Goal: Transaction & Acquisition: Purchase product/service

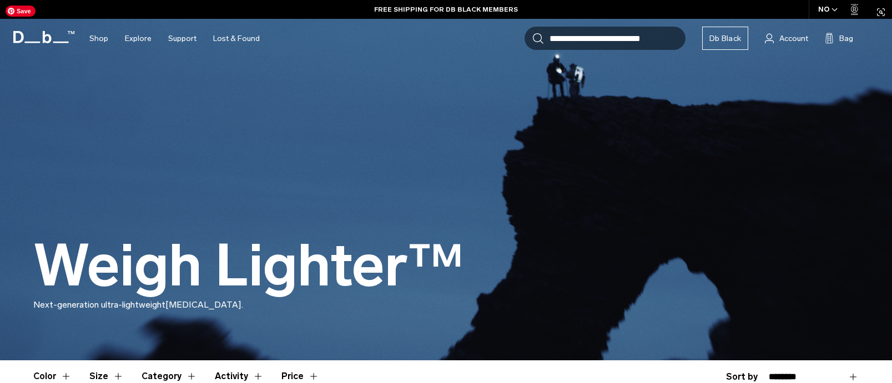
scroll to position [31, 0]
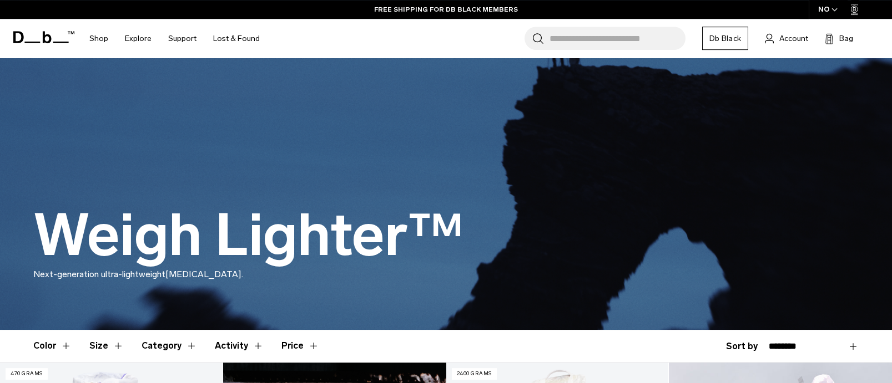
click at [833, 12] on icon "button" at bounding box center [834, 10] width 6 height 4
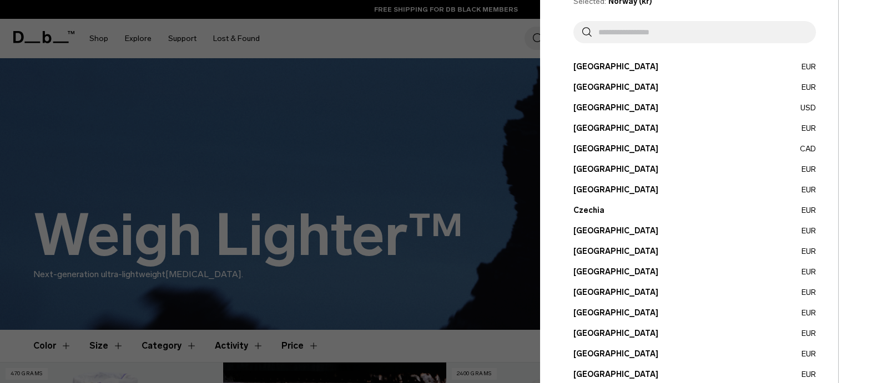
scroll to position [0, 0]
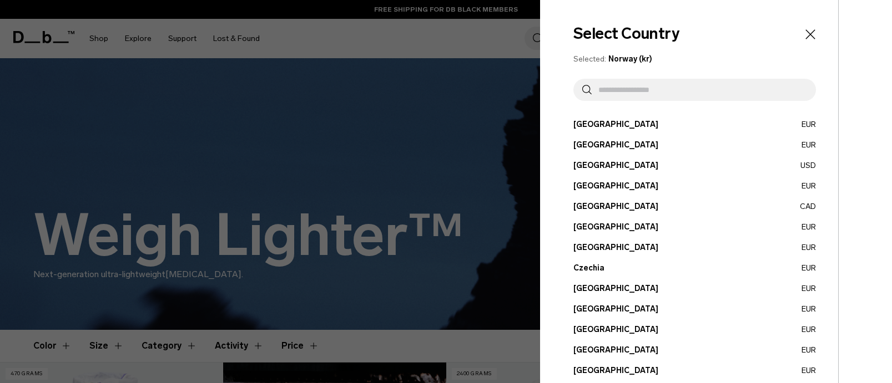
click at [678, 95] on input "text" at bounding box center [699, 90] width 215 height 22
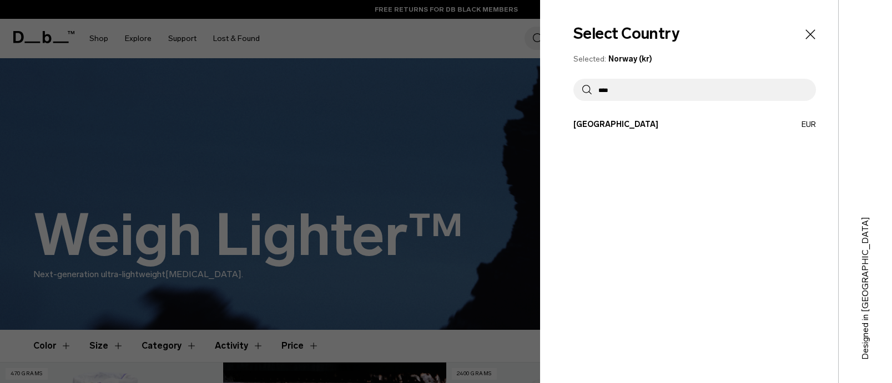
type input "****"
click at [663, 123] on button "Switzerland EUR" at bounding box center [694, 125] width 242 height 12
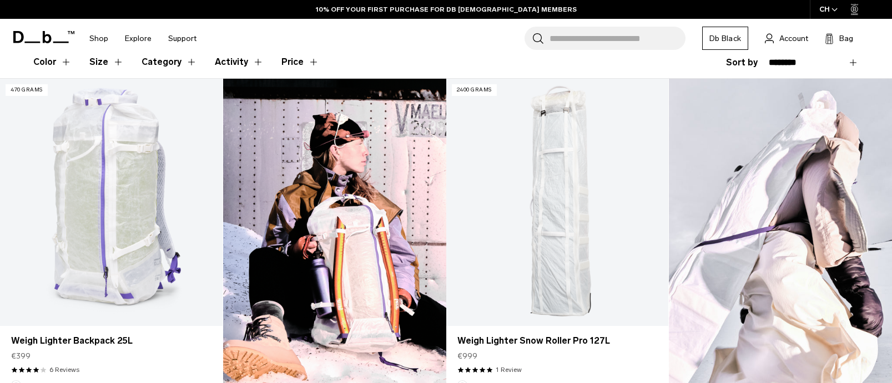
scroll to position [326, 0]
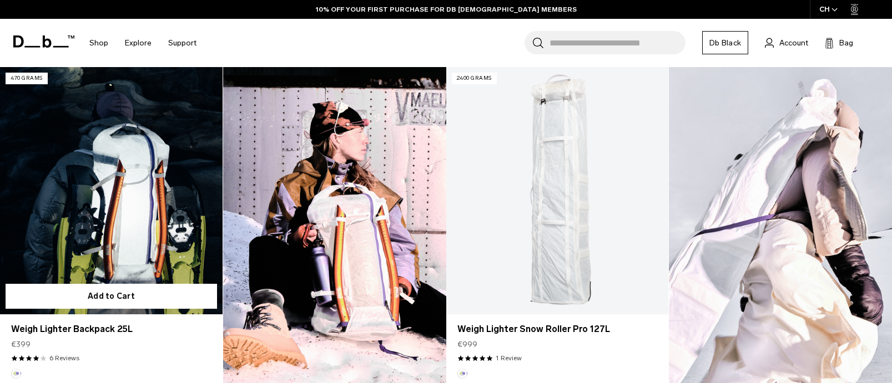
click at [119, 207] on link "Weigh Lighter Backpack 25L" at bounding box center [111, 190] width 223 height 247
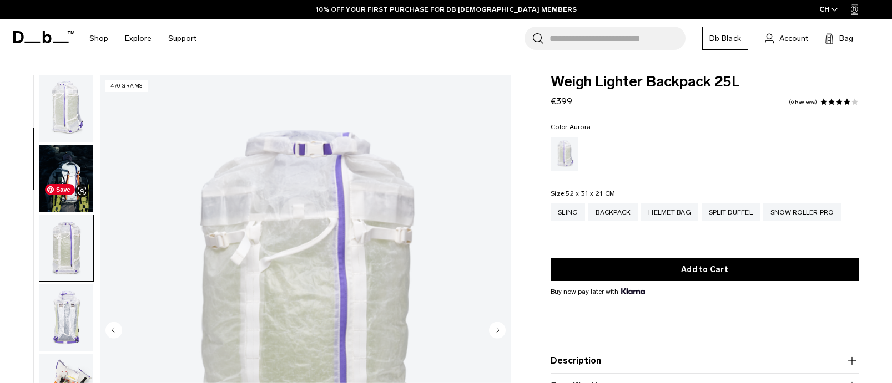
click at [66, 355] on img "button" at bounding box center [66, 388] width 54 height 67
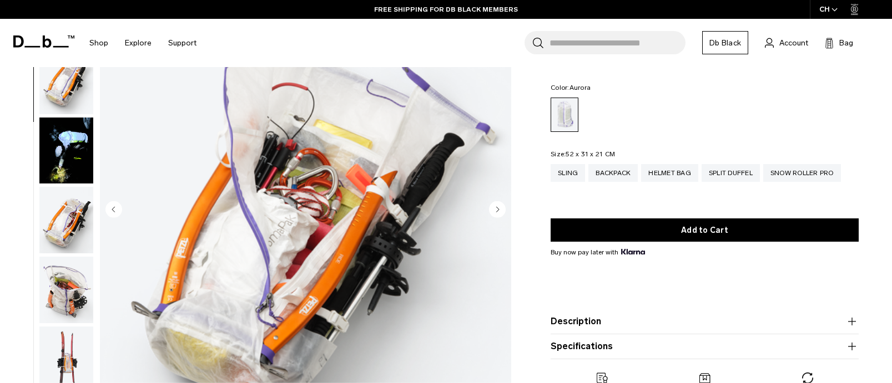
scroll to position [122, 0]
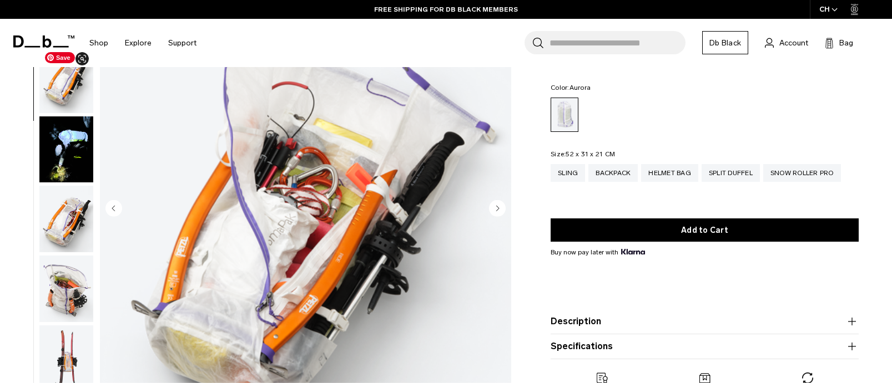
click at [65, 88] on img "button" at bounding box center [66, 80] width 54 height 67
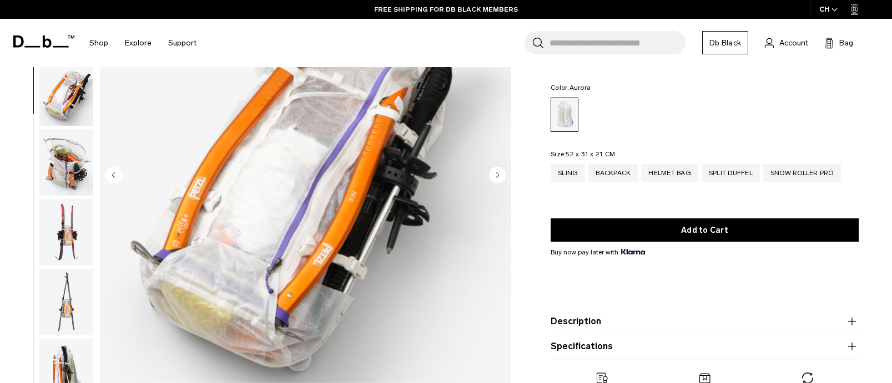
scroll to position [171, 0]
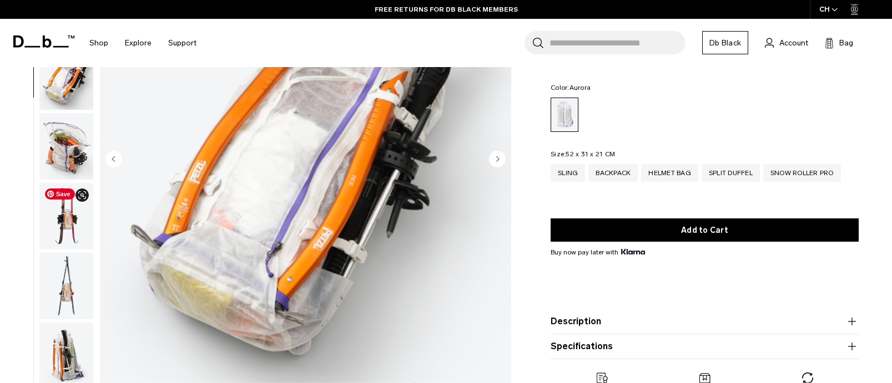
click at [70, 217] on img "button" at bounding box center [66, 216] width 54 height 67
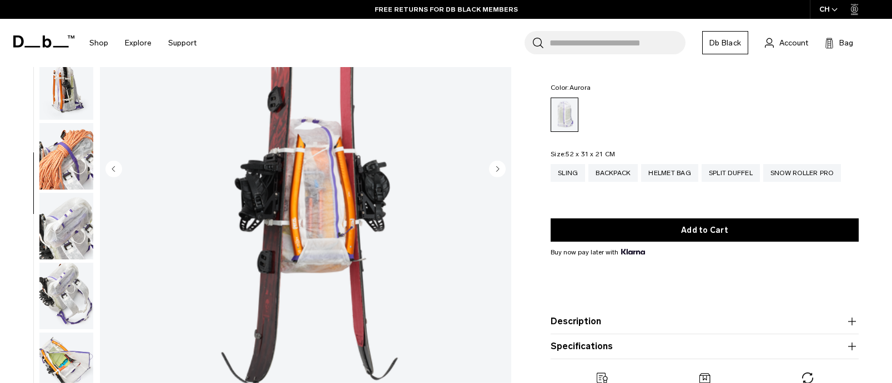
scroll to position [166, 0]
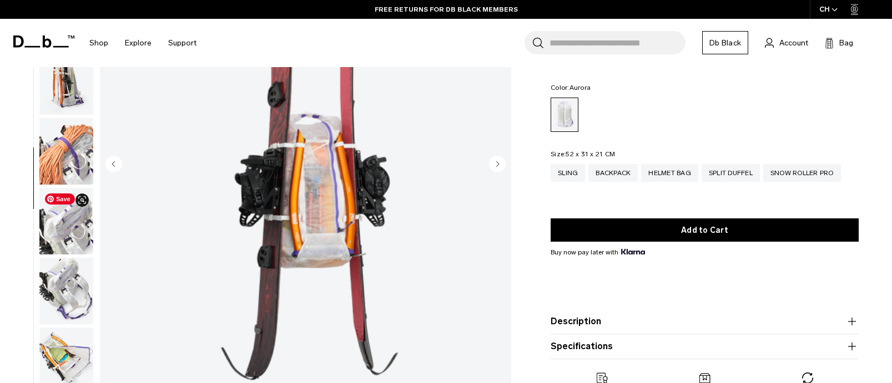
click at [55, 211] on img "button" at bounding box center [66, 221] width 54 height 67
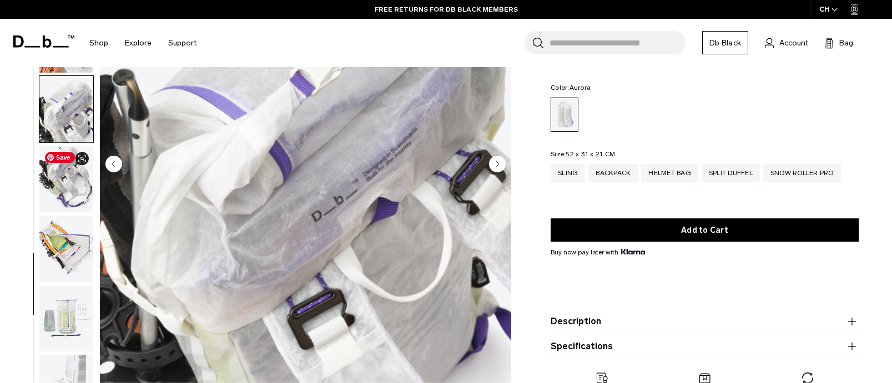
scroll to position [741, 0]
click at [66, 275] on img "button" at bounding box center [66, 248] width 54 height 67
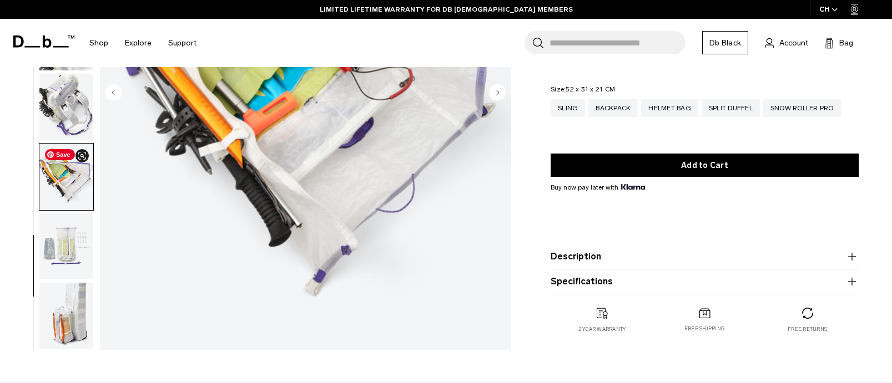
scroll to position [239, 0]
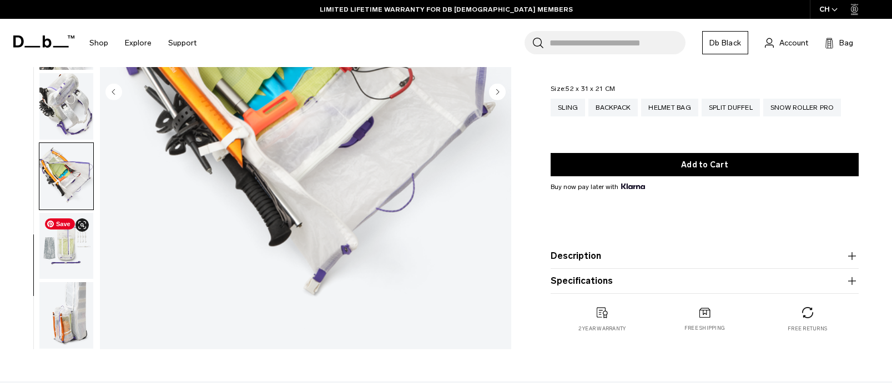
click at [64, 252] on img "button" at bounding box center [66, 246] width 54 height 67
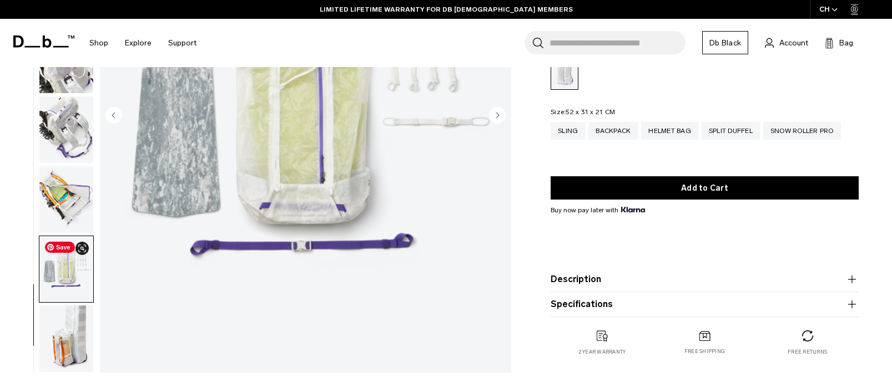
scroll to position [259, 0]
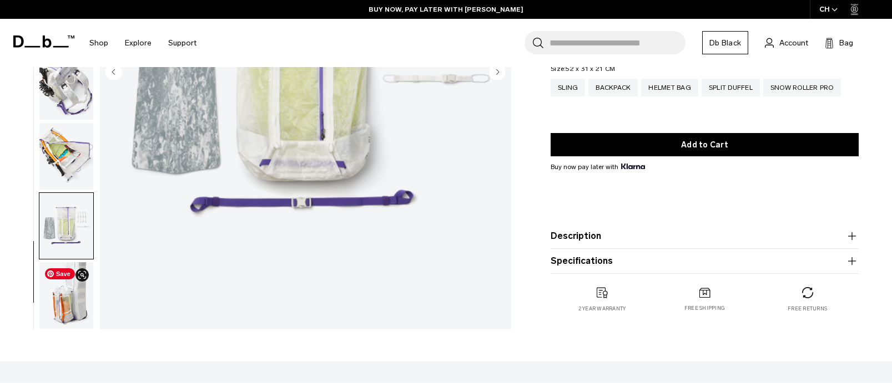
click at [58, 304] on img "button" at bounding box center [66, 295] width 54 height 67
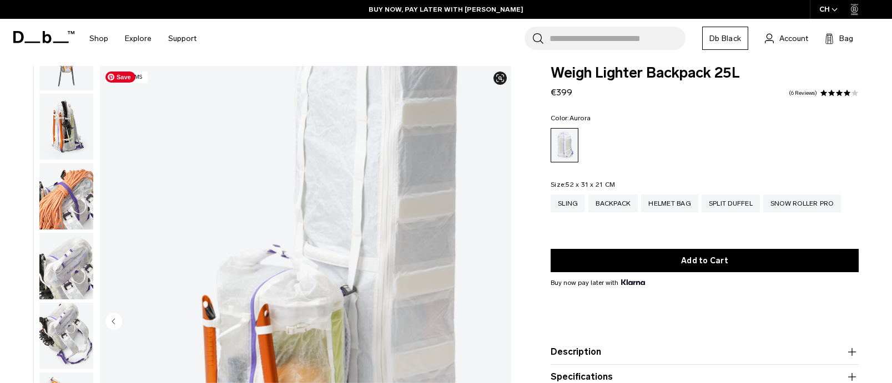
scroll to position [0, 0]
